Goal: Transaction & Acquisition: Obtain resource

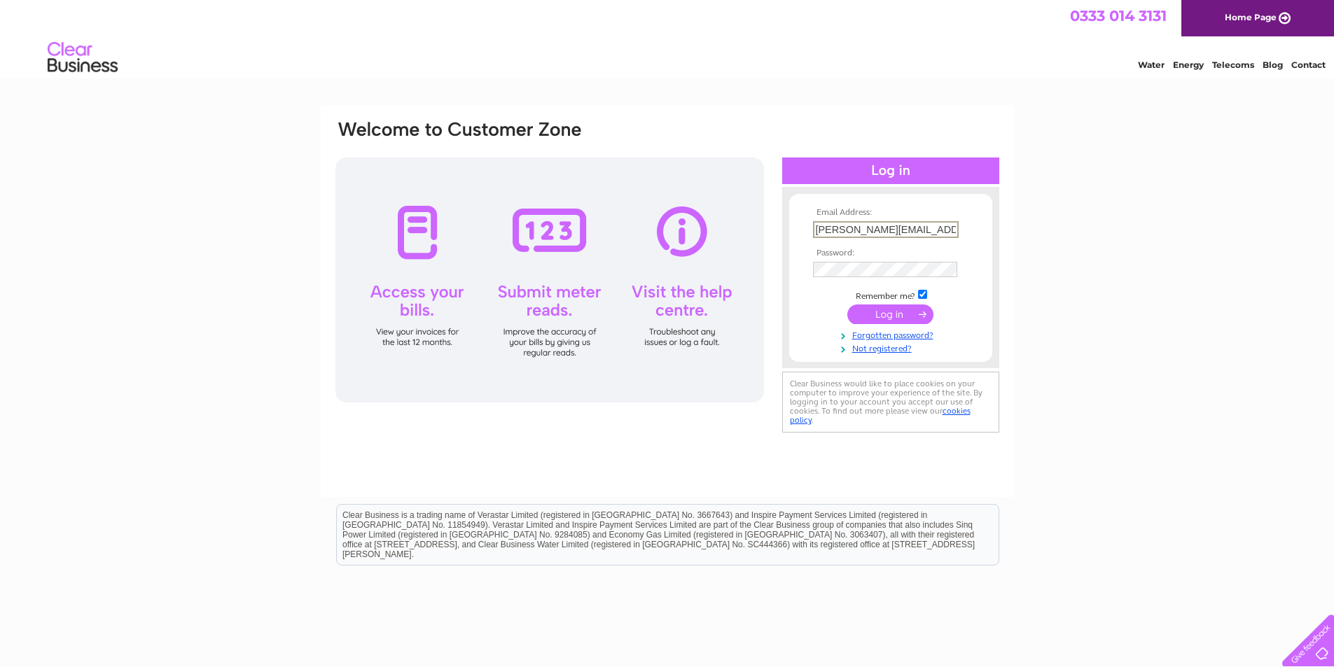
type input "[PERSON_NAME][EMAIL_ADDRESS][DOMAIN_NAME]"
click at [810, 314] on td at bounding box center [891, 314] width 162 height 27
click at [871, 315] on input "submit" at bounding box center [890, 313] width 86 height 20
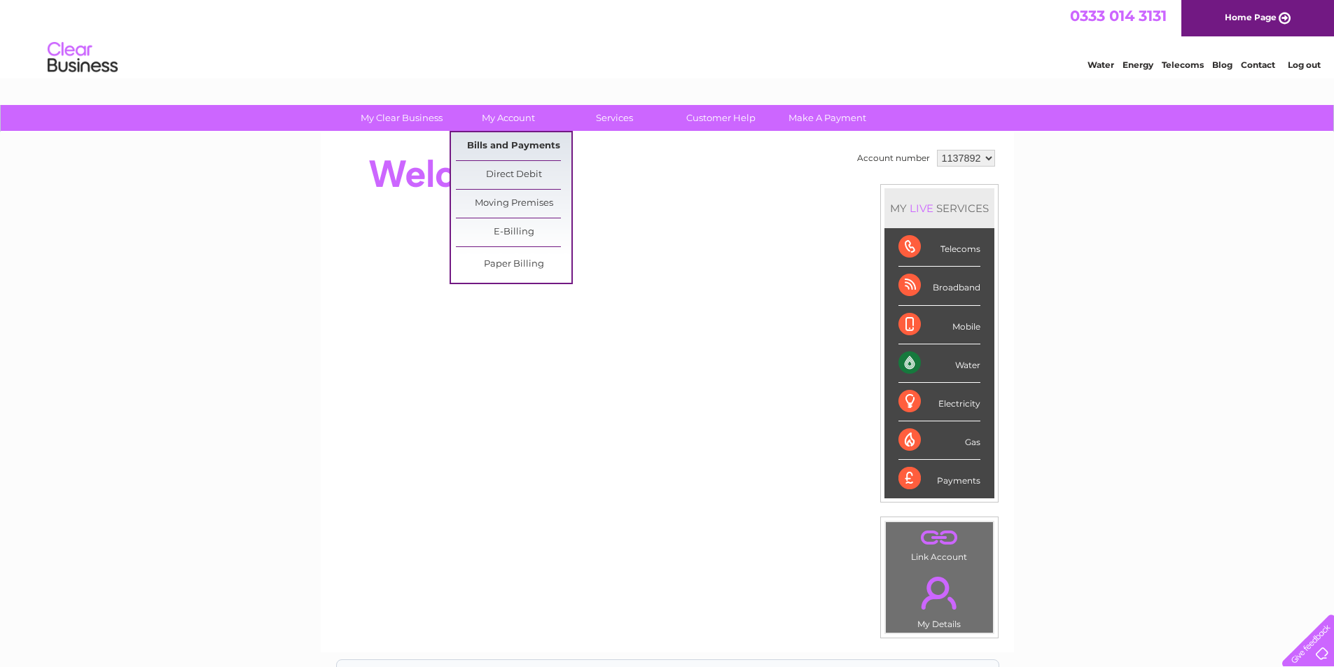
click at [520, 142] on link "Bills and Payments" at bounding box center [514, 146] width 116 height 28
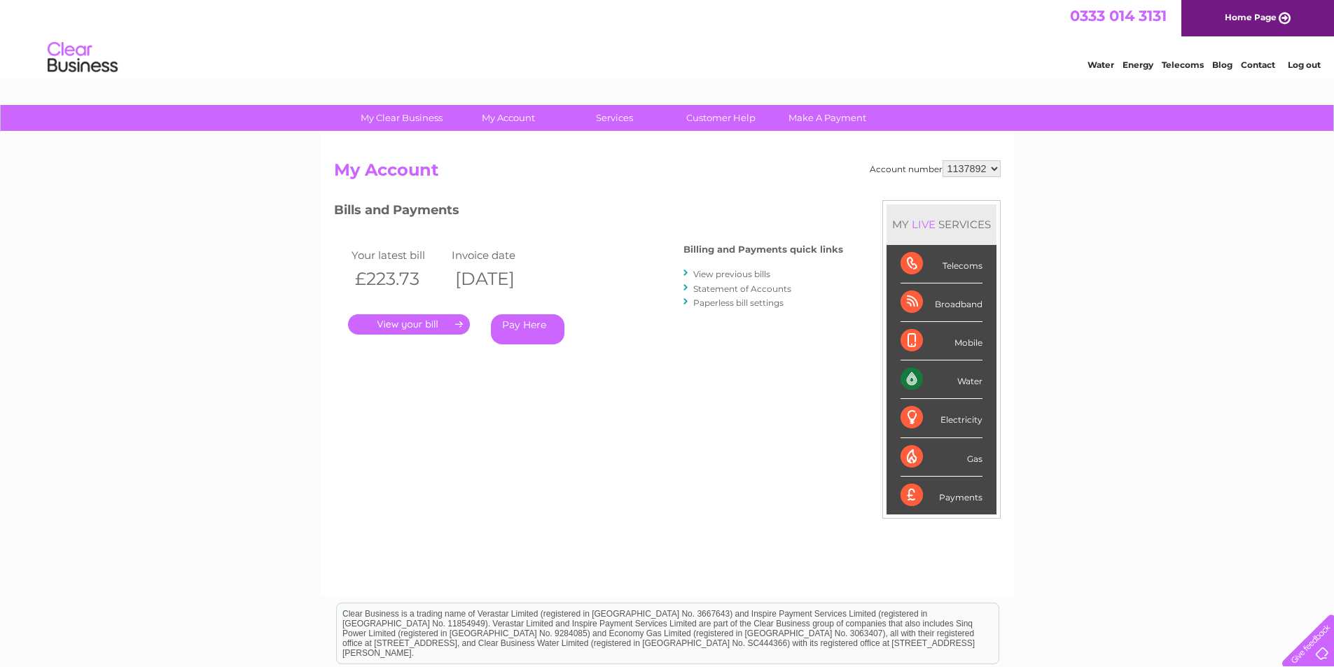
scroll to position [179, 0]
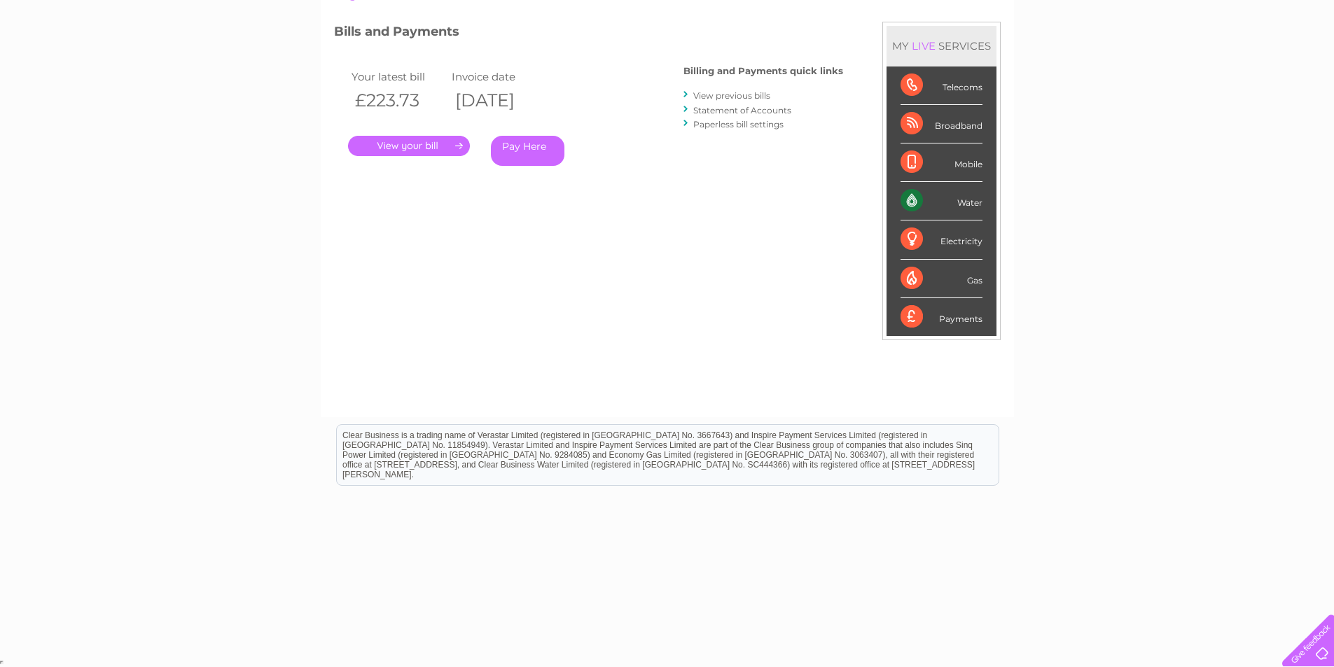
click at [745, 94] on link "View previous bills" at bounding box center [731, 95] width 77 height 11
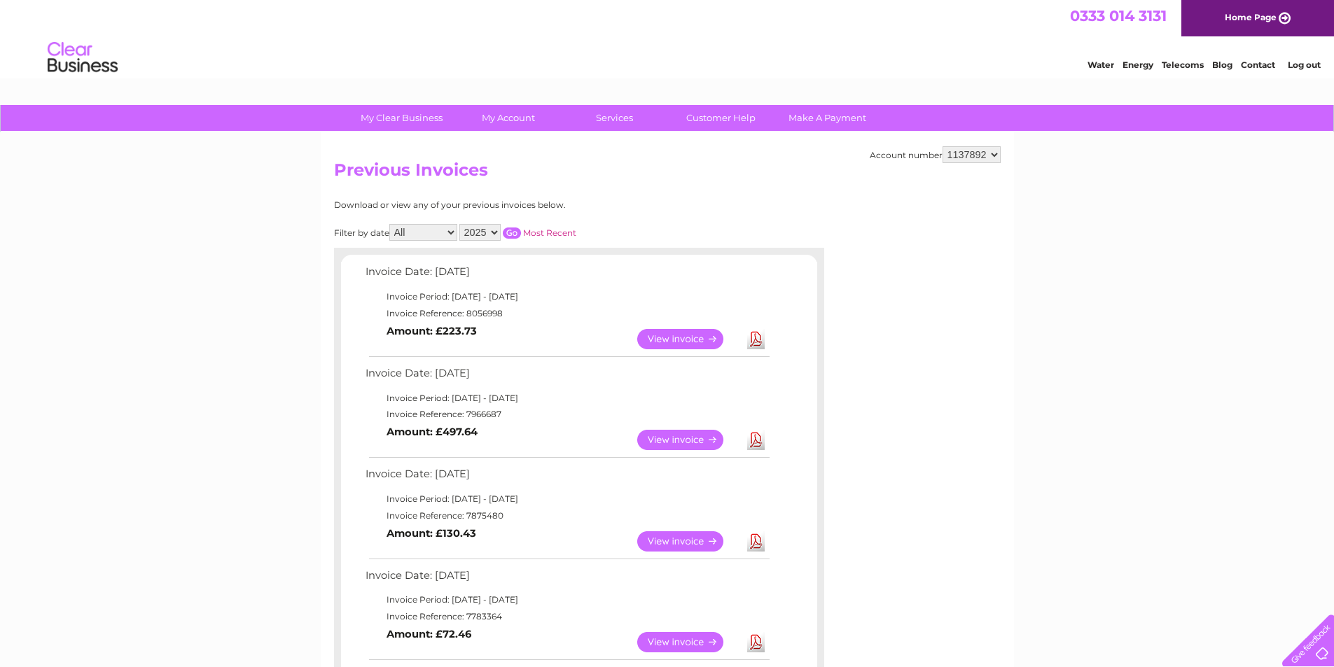
click at [756, 436] on link "Download" at bounding box center [756, 440] width 18 height 20
click at [687, 339] on link "View" at bounding box center [688, 339] width 103 height 20
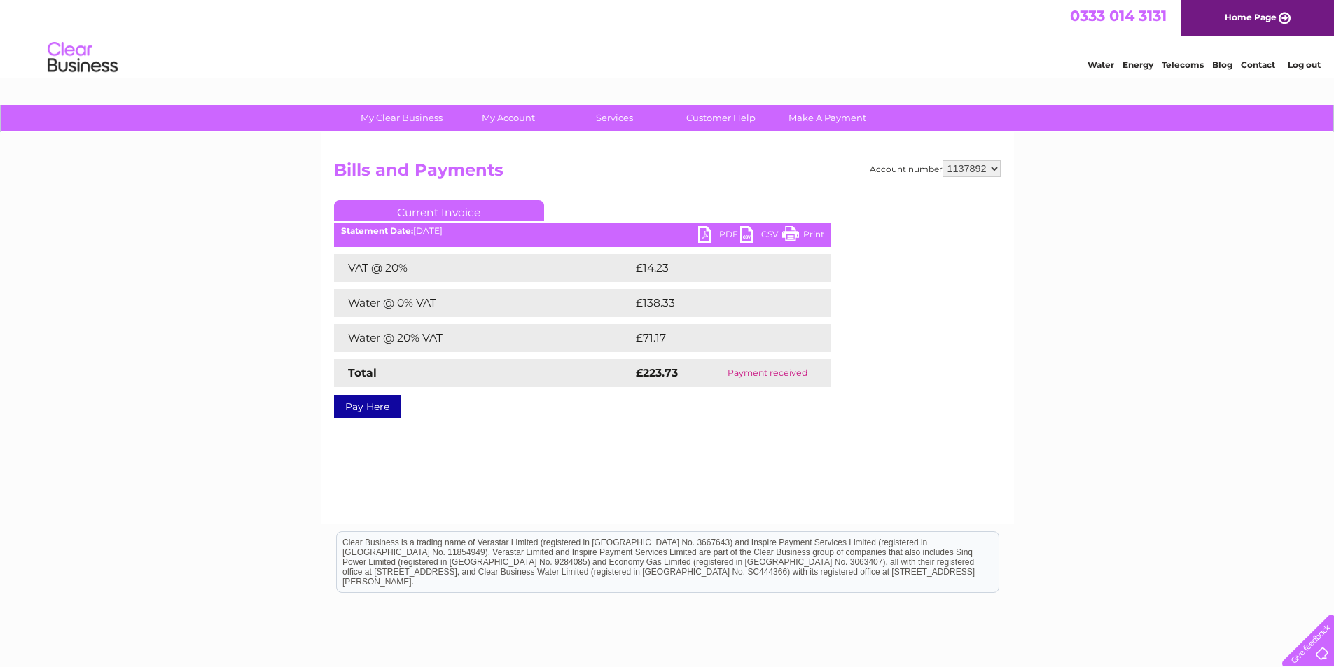
click at [713, 234] on link "PDF" at bounding box center [719, 236] width 42 height 20
